Goal: Check status

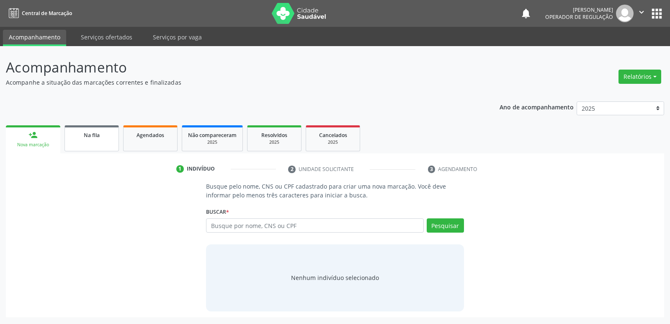
click at [98, 143] on link "Na fila" at bounding box center [92, 138] width 54 height 26
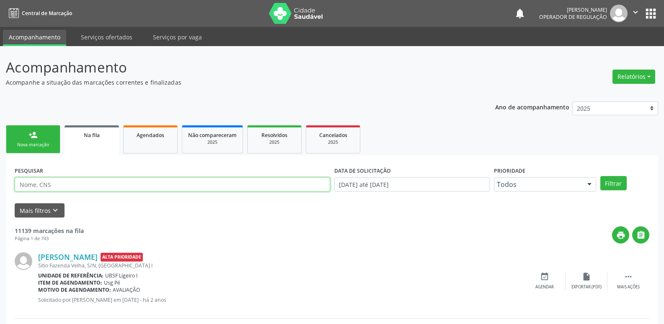
click at [74, 183] on input "text" at bounding box center [172, 184] width 315 height 14
type input "[PERSON_NAME]"
click at [600, 176] on button "Filtrar" at bounding box center [613, 183] width 26 height 14
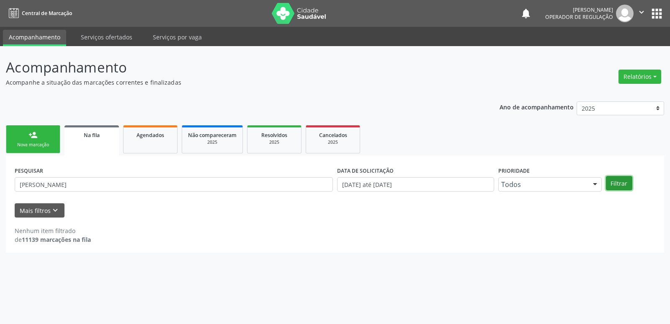
click at [616, 185] on button "Filtrar" at bounding box center [619, 183] width 26 height 14
click at [150, 136] on span "Agendados" at bounding box center [151, 135] width 28 height 7
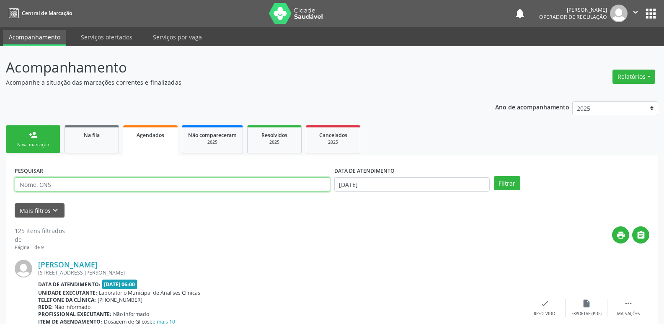
click at [92, 184] on input "text" at bounding box center [172, 184] width 315 height 14
type input "[PERSON_NAME]"
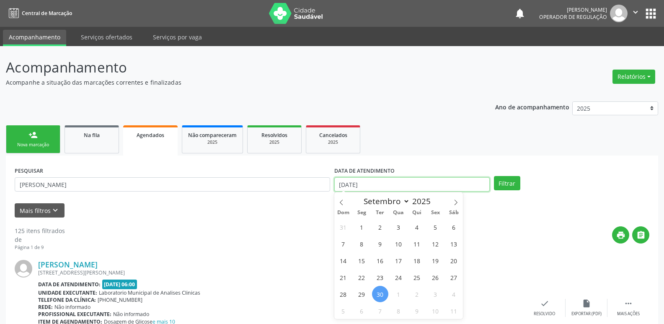
click at [414, 177] on input "[DATE]" at bounding box center [411, 184] width 155 height 14
click at [494, 176] on button "Filtrar" at bounding box center [507, 183] width 26 height 14
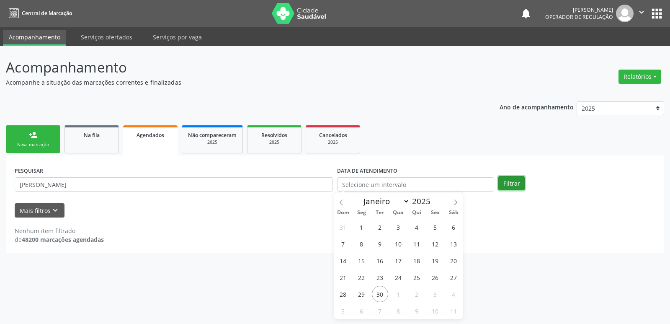
click at [517, 182] on button "Filtrar" at bounding box center [512, 183] width 26 height 14
click at [296, 139] on link "Resolvidos 2025" at bounding box center [274, 139] width 54 height 28
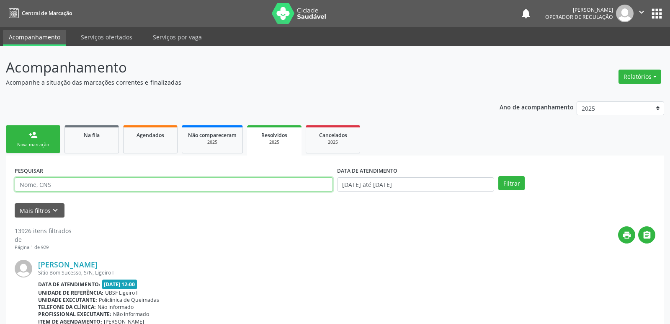
click at [65, 188] on input "text" at bounding box center [174, 184] width 318 height 14
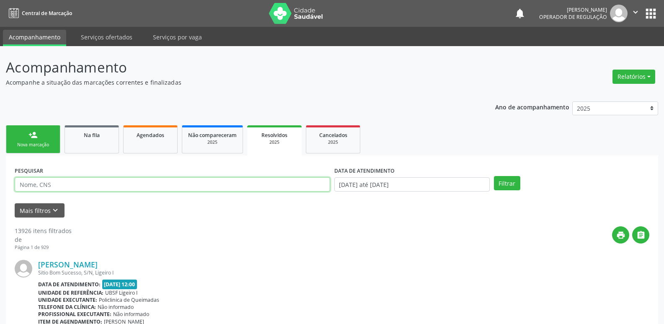
click at [72, 186] on input "text" at bounding box center [172, 184] width 315 height 14
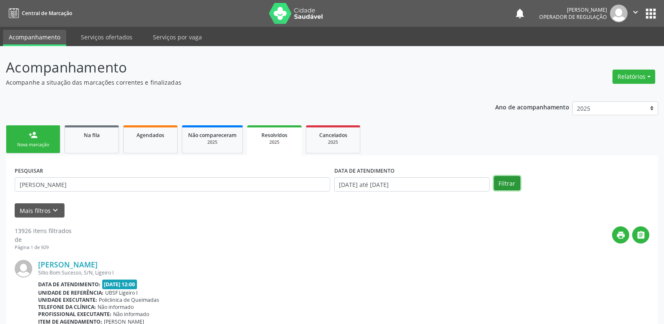
click at [507, 183] on button "Filtrar" at bounding box center [507, 183] width 26 height 14
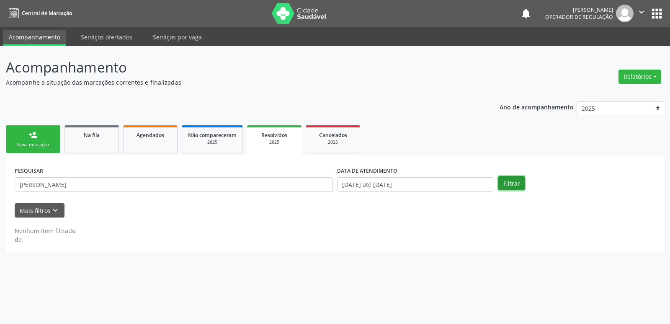
click at [505, 187] on button "Filtrar" at bounding box center [512, 183] width 26 height 14
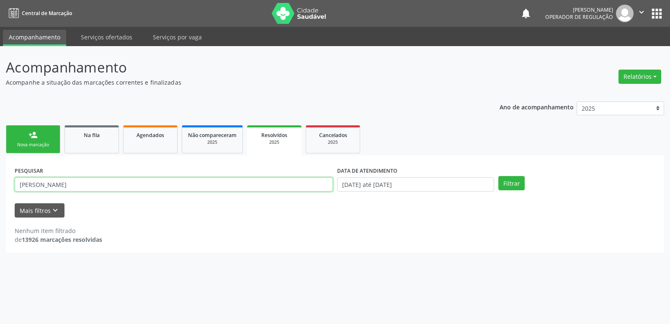
click at [54, 187] on input "[PERSON_NAME]" at bounding box center [174, 184] width 318 height 14
type input "[PERSON_NAME]"
click at [80, 134] on div "Na fila" at bounding box center [92, 134] width 42 height 9
click at [100, 183] on input "[PERSON_NAME]" at bounding box center [174, 184] width 318 height 14
click at [53, 182] on input "[PERSON_NAME]" at bounding box center [174, 184] width 318 height 14
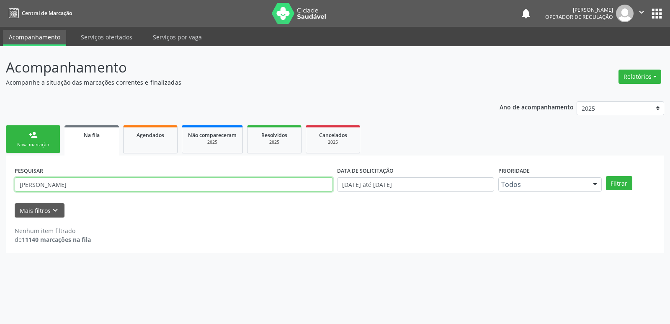
type input "[PERSON_NAME]"
click at [606, 176] on button "Filtrar" at bounding box center [619, 183] width 26 height 14
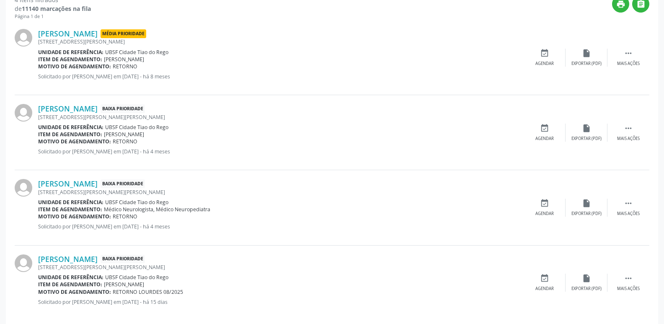
scroll to position [242, 0]
